Goal: Task Accomplishment & Management: Manage account settings

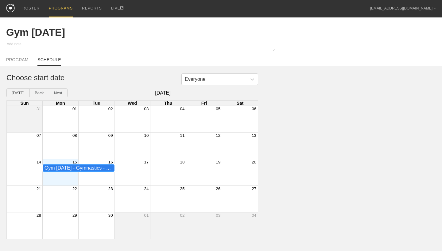
click at [105, 169] on div "Gym [DATE] - Gymnastics - Gymnasts" at bounding box center [78, 169] width 68 height 6
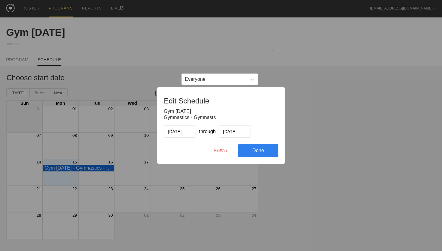
click at [224, 150] on div "REMOVE" at bounding box center [221, 150] width 34 height 13
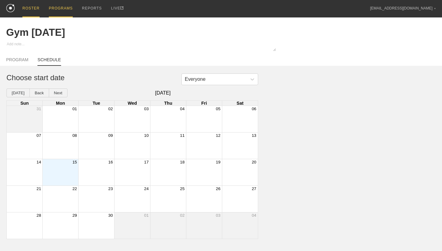
scroll to position [41, 0]
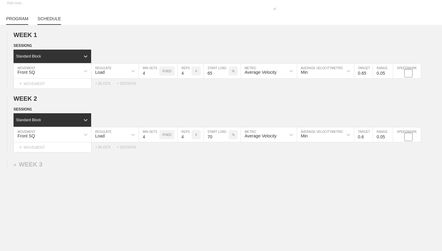
click at [52, 21] on link "SCHEDULE" at bounding box center [48, 20] width 23 height 9
type textarea "x"
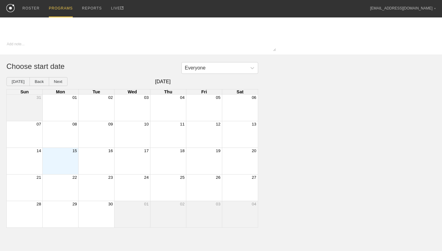
type input "Gym [DATE]"
type textarea "x"
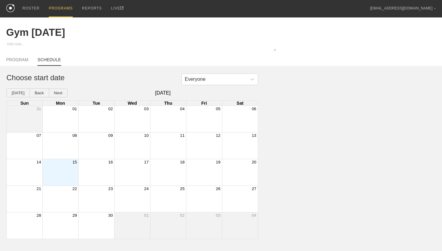
click at [64, 167] on div "Month View" at bounding box center [60, 172] width 36 height 26
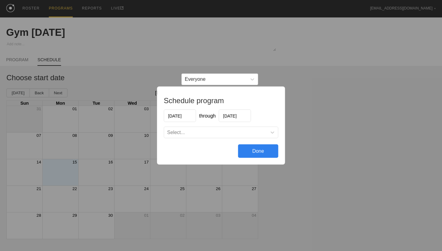
click at [230, 114] on input "[DATE]" at bounding box center [235, 116] width 32 height 13
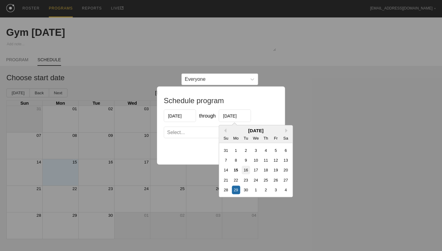
click at [244, 169] on div "16" at bounding box center [245, 170] width 8 height 8
type input "09/16/2025"
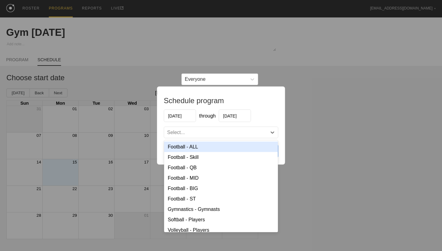
click at [227, 128] on div "Select..." at bounding box center [221, 132] width 114 height 11
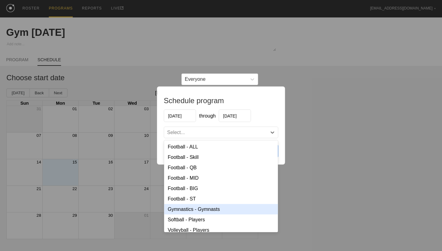
click at [200, 210] on div "Gymnastics - Gymnasts" at bounding box center [221, 210] width 114 height 10
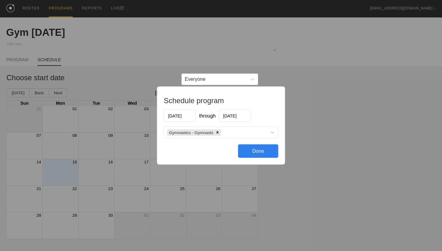
click at [254, 152] on div "Done" at bounding box center [258, 151] width 40 height 13
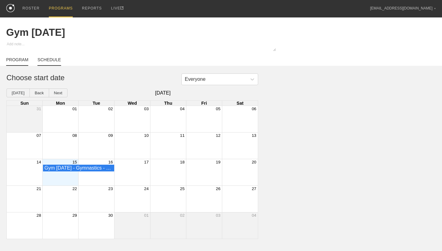
click at [16, 60] on link "PROGRAM" at bounding box center [17, 61] width 22 height 9
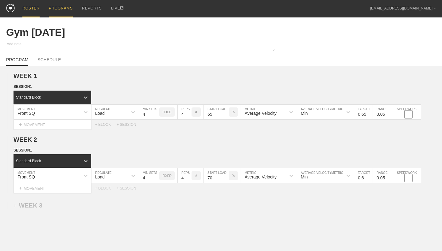
click at [29, 6] on div "ROSTER" at bounding box center [30, 8] width 17 height 17
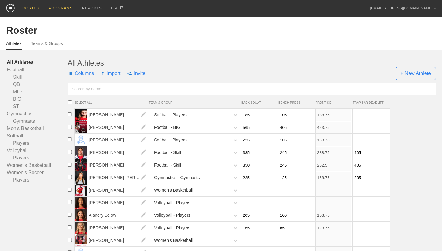
click at [71, 7] on div "PROGRAMS" at bounding box center [61, 8] width 24 height 17
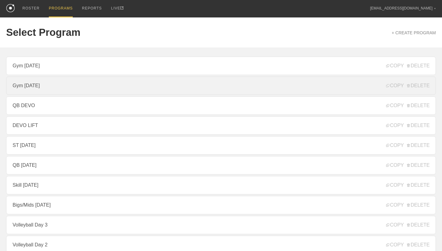
click at [71, 85] on link "Gym [DATE]" at bounding box center [220, 86] width 429 height 18
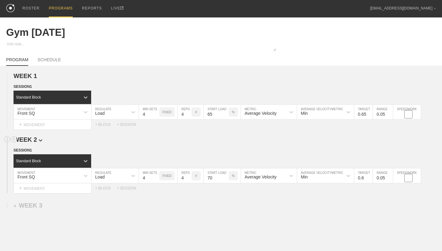
click at [38, 140] on span "WEEK 2" at bounding box center [27, 139] width 29 height 7
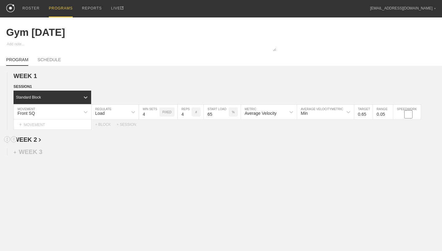
click at [38, 140] on span "WEEK 2" at bounding box center [27, 139] width 28 height 7
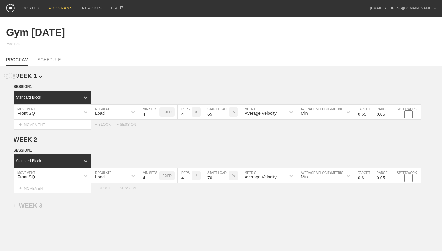
click at [39, 76] on img at bounding box center [41, 77] width 4 height 2
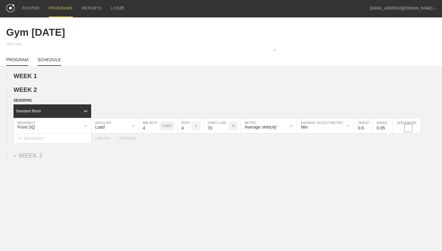
click at [58, 62] on link "SCHEDULE" at bounding box center [48, 61] width 23 height 9
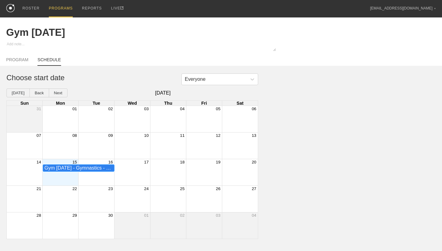
click at [69, 168] on div "Gym [DATE] - Gymnastics - Gymnasts" at bounding box center [78, 169] width 68 height 6
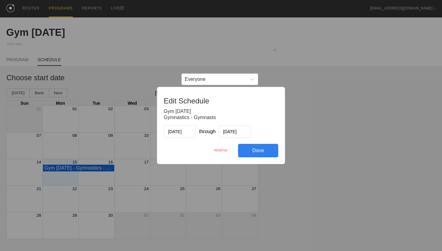
click at [225, 151] on div "REMOVE" at bounding box center [221, 150] width 34 height 13
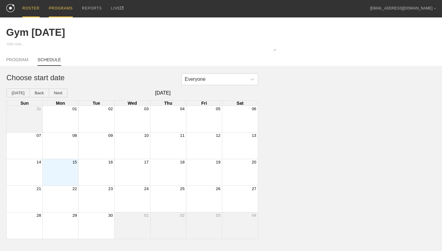
click at [35, 6] on div "ROSTER" at bounding box center [30, 8] width 17 height 17
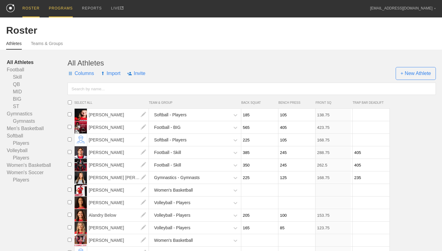
click at [56, 6] on div "PROGRAMS" at bounding box center [61, 8] width 24 height 17
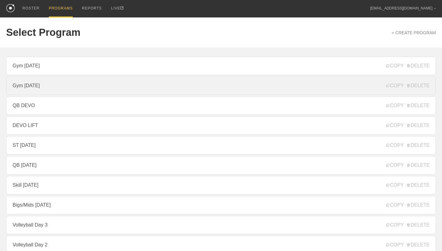
click at [39, 89] on link "Gym [DATE]" at bounding box center [220, 86] width 429 height 18
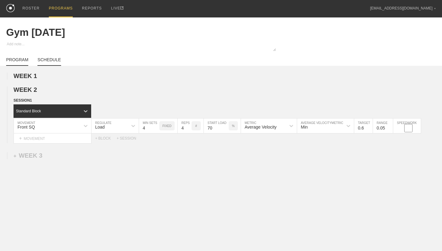
click at [50, 61] on link "SCHEDULE" at bounding box center [48, 61] width 23 height 9
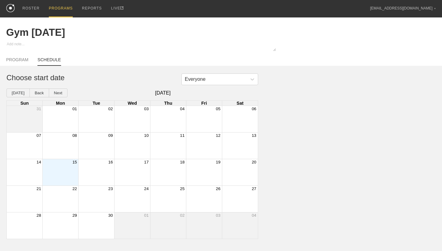
type textarea "x"
click at [68, 165] on div "Month View" at bounding box center [60, 172] width 36 height 26
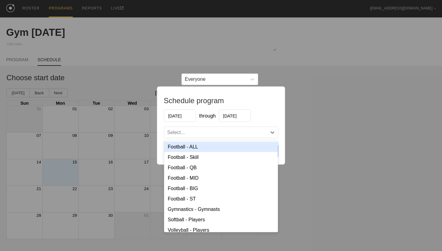
click at [211, 129] on div "Select..." at bounding box center [221, 132] width 114 height 11
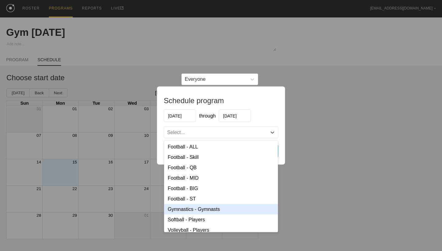
click at [213, 212] on div "Gymnastics - Gymnasts" at bounding box center [221, 210] width 114 height 10
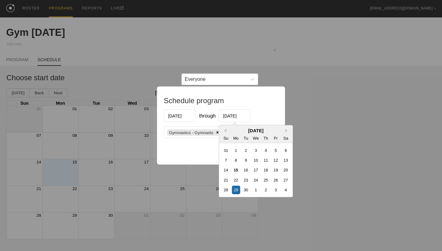
click at [237, 117] on input "[DATE]" at bounding box center [235, 116] width 32 height 13
click at [245, 169] on div "16" at bounding box center [245, 170] width 8 height 8
type input "09/16/2025"
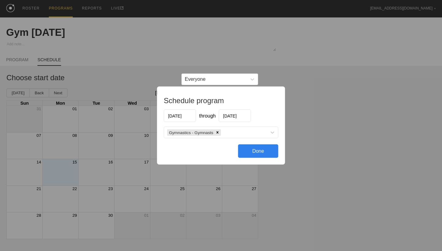
click at [267, 156] on div "Done" at bounding box center [258, 151] width 40 height 13
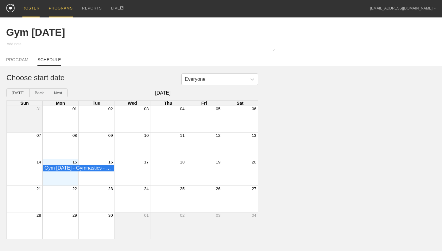
click at [31, 7] on div "ROSTER" at bounding box center [30, 8] width 17 height 17
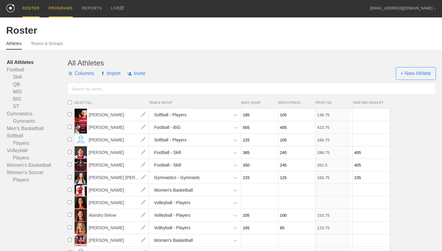
click at [67, 9] on div "PROGRAMS" at bounding box center [61, 8] width 24 height 17
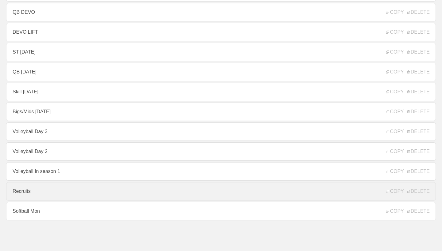
scroll to position [25, 0]
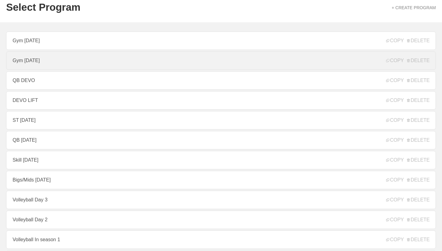
click at [105, 60] on link "Gym [DATE]" at bounding box center [220, 61] width 429 height 18
type textarea "x"
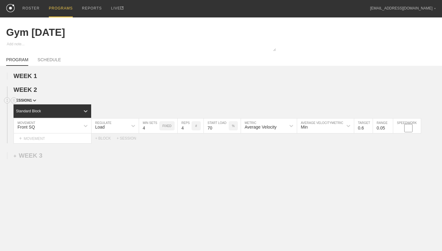
click at [33, 100] on span "SESSION 1" at bounding box center [24, 100] width 23 height 4
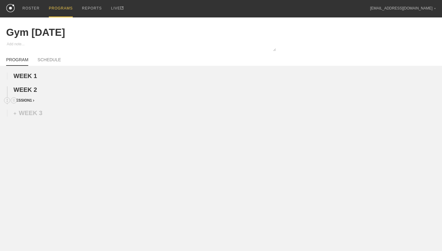
click at [33, 100] on span "SESSION 1" at bounding box center [23, 100] width 21 height 4
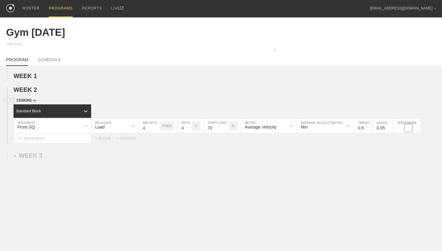
click at [33, 100] on span "SESSION 1" at bounding box center [24, 100] width 23 height 4
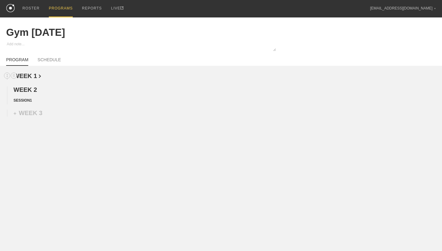
click at [36, 74] on span "WEEK 1" at bounding box center [27, 76] width 28 height 7
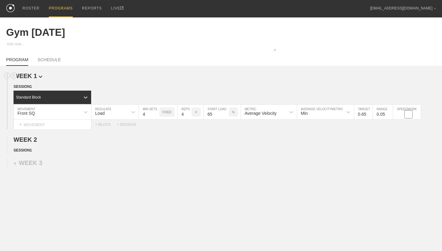
click at [36, 74] on span "WEEK 1" at bounding box center [27, 76] width 29 height 7
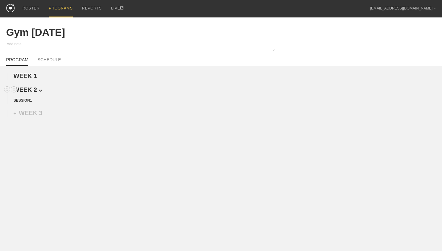
click at [36, 89] on span "WEEK 2" at bounding box center [27, 89] width 29 height 7
click at [36, 89] on span "WEEK 2" at bounding box center [27, 89] width 28 height 7
click at [14, 99] on line at bounding box center [14, 99] width 2 height 0
click at [36, 116] on div "DELETE" at bounding box center [42, 116] width 49 height 9
click at [70, 98] on div "+ SESSION 1" at bounding box center [221, 98] width 442 height 8
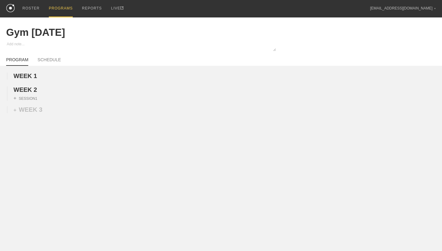
click at [29, 72] on div "WEEK 1 DUPLICATE DELETE WEEK 2 DUPLICATE DELETE + SESSION 1 + WEEK 3" at bounding box center [221, 136] width 442 height 140
click at [32, 77] on span "WEEK 1" at bounding box center [27, 76] width 28 height 7
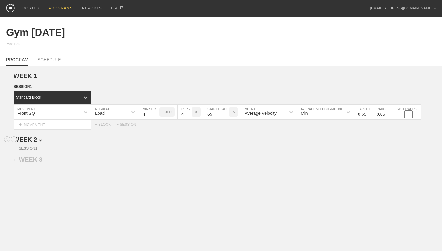
click at [32, 142] on span "WEEK 2" at bounding box center [27, 139] width 29 height 7
click at [33, 142] on span "WEEK 2" at bounding box center [27, 139] width 28 height 7
click at [33, 142] on span "WEEK 2" at bounding box center [27, 139] width 29 height 7
click at [32, 86] on span "SESSION 1" at bounding box center [24, 87] width 23 height 4
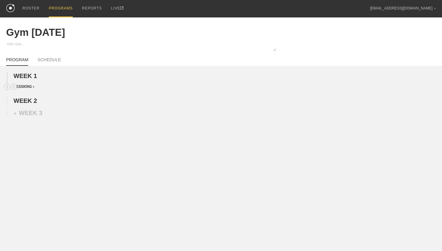
click at [32, 86] on span "SESSION 1" at bounding box center [23, 87] width 21 height 4
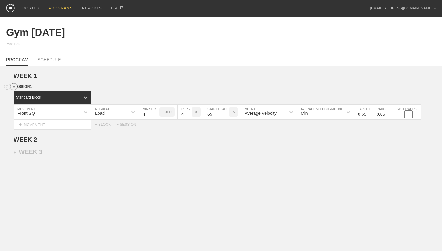
click at [13, 86] on circle at bounding box center [13, 86] width 7 height 7
click at [31, 92] on div "DUPLICATE" at bounding box center [42, 93] width 49 height 9
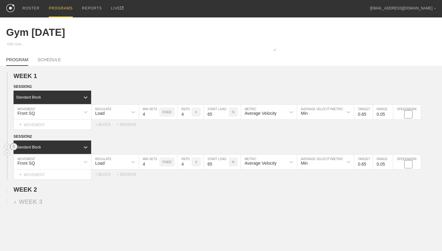
click at [14, 147] on circle at bounding box center [13, 147] width 7 height 7
click at [32, 160] on div "DELETE" at bounding box center [42, 159] width 49 height 9
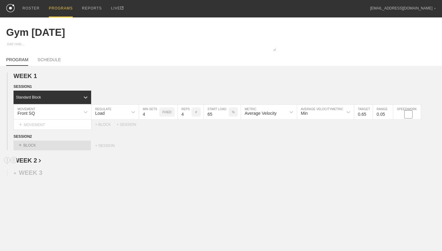
click at [36, 162] on span "WEEK 2" at bounding box center [27, 160] width 28 height 7
click at [34, 170] on div "+ SESSION 1" at bounding box center [25, 170] width 24 height 6
click at [36, 178] on div "+ BLOCK" at bounding box center [51, 180] width 77 height 10
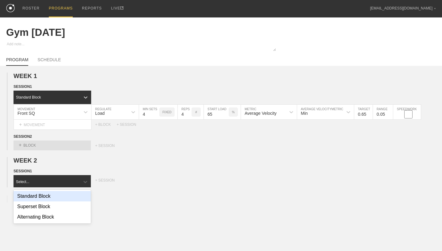
click at [43, 198] on div "Standard Block" at bounding box center [51, 196] width 77 height 10
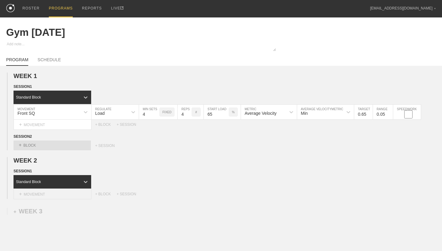
click at [66, 190] on div "+ MOVEMENT" at bounding box center [52, 195] width 78 height 10
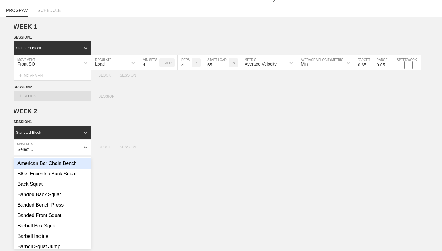
scroll to position [50, 0]
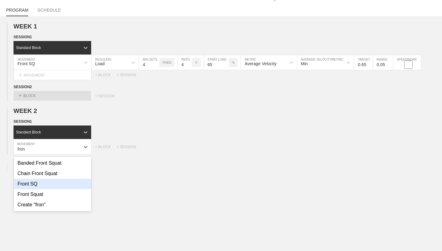
click at [51, 179] on div "Front SQ" at bounding box center [52, 184] width 77 height 10
type input "fron"
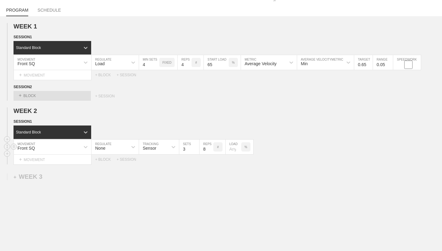
click at [126, 148] on div "None" at bounding box center [109, 147] width 36 height 10
click at [123, 173] on div "Load" at bounding box center [114, 174] width 47 height 10
click at [153, 147] on input "3" at bounding box center [149, 147] width 20 height 15
type input "4"
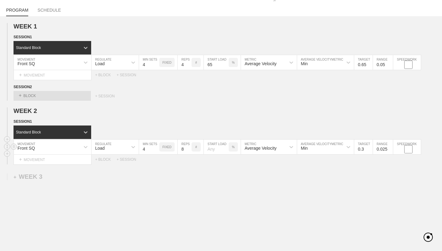
click at [186, 148] on input "8" at bounding box center [185, 147] width 14 height 15
type input "4"
click at [219, 152] on input "number" at bounding box center [216, 147] width 25 height 15
type input "70"
click at [366, 151] on input "0.3" at bounding box center [363, 147] width 18 height 15
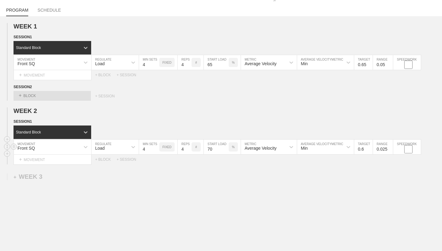
type input "0.6"
click at [387, 148] on input "0.025" at bounding box center [383, 147] width 20 height 15
type input "0.05"
click at [377, 166] on div "WEEK 1 DUPLICATE DELETE SESSION 1 Standard Block DUPLICATE INSERT MOVEMENT AFTE…" at bounding box center [221, 144] width 442 height 256
click at [38, 26] on span "WEEK 1" at bounding box center [27, 26] width 29 height 7
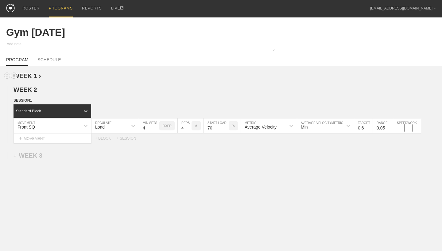
scroll to position [0, 0]
click at [50, 62] on link "SCHEDULE" at bounding box center [48, 61] width 23 height 9
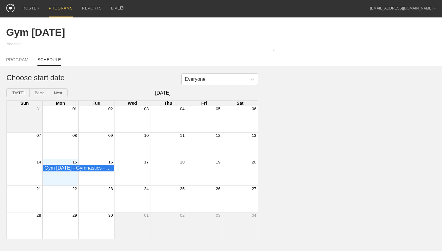
type textarea "x"
click at [101, 168] on div "Gym [DATE] - Gymnastics - Gymnasts" at bounding box center [78, 169] width 68 height 6
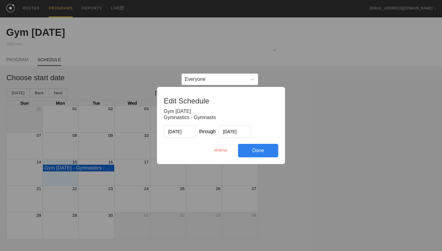
click at [220, 150] on div "REMOVE" at bounding box center [221, 150] width 34 height 13
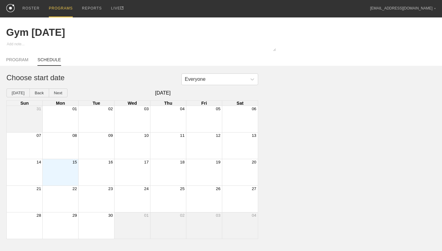
click at [68, 170] on div "Month View" at bounding box center [60, 172] width 36 height 26
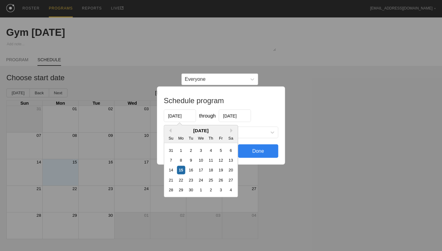
click at [179, 116] on input "[DATE]" at bounding box center [180, 116] width 32 height 13
click at [182, 170] on div "15" at bounding box center [181, 170] width 8 height 8
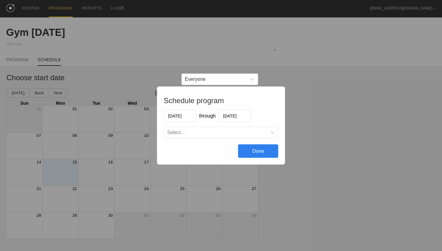
click at [270, 151] on div "Done" at bounding box center [258, 151] width 40 height 13
click at [262, 151] on div "Done" at bounding box center [258, 151] width 40 height 13
click at [289, 148] on div "Schedule program 09/15/2025 through 09/29/2025 Select... Done" at bounding box center [221, 125] width 442 height 251
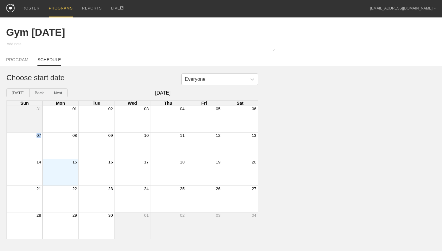
click at [289, 148] on div "Everyone Choose start date Today Back Next September 2025 Sun Mon Tue Wed Thu F…" at bounding box center [221, 157] width 442 height 166
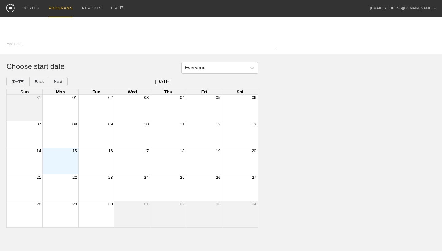
type input "Gym [DATE]"
type textarea "x"
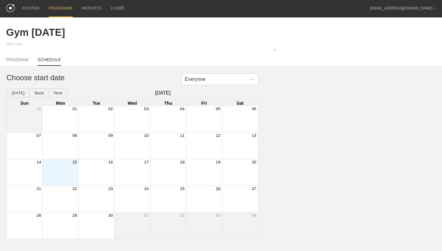
click at [69, 171] on div "Month View" at bounding box center [60, 172] width 36 height 26
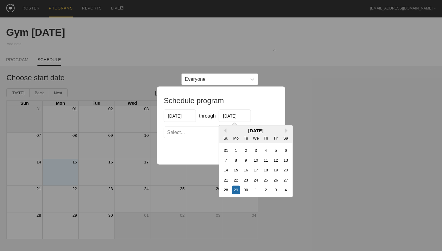
click at [233, 117] on input "[DATE]" at bounding box center [235, 116] width 32 height 13
click at [235, 187] on div "29" at bounding box center [236, 190] width 8 height 8
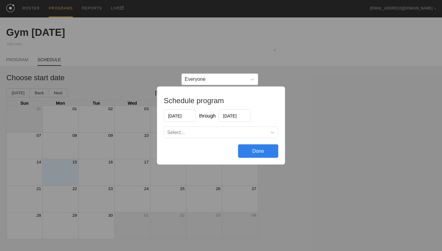
click at [229, 132] on div "Select..." at bounding box center [215, 133] width 103 height 6
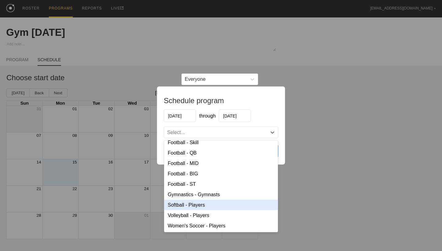
scroll to position [15, 0]
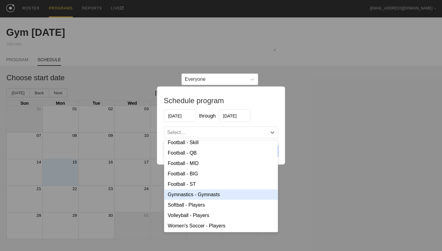
click at [211, 193] on div "Gymnastics - Gymnasts" at bounding box center [221, 195] width 114 height 10
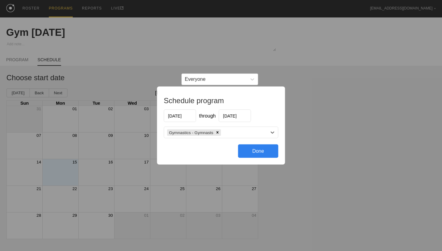
click at [255, 152] on div "Done" at bounding box center [258, 151] width 40 height 13
